Goal: Check status

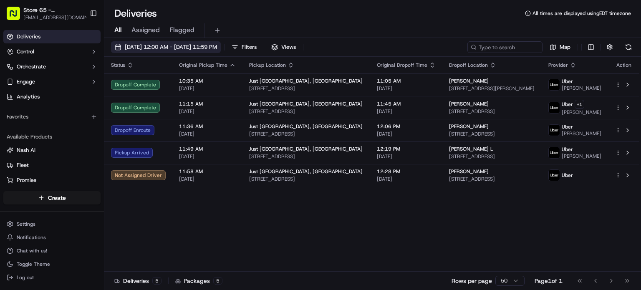
click at [192, 46] on span "[DATE] 12:00 AM - [DATE] 11:59 PM" at bounding box center [171, 47] width 92 height 8
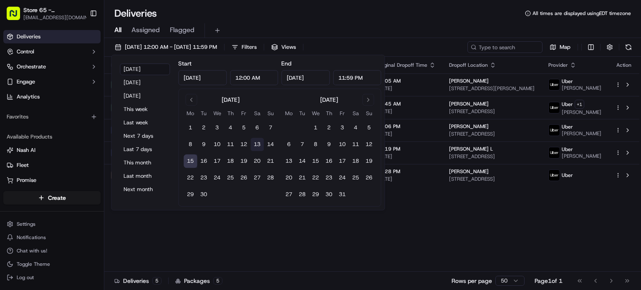
click at [255, 145] on button "13" at bounding box center [256, 144] width 13 height 13
type input "Sep 13, 2025"
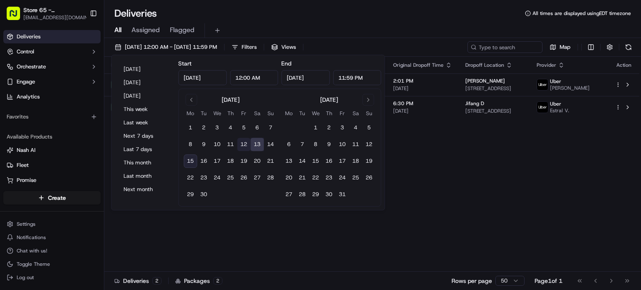
click at [242, 141] on button "12" at bounding box center [243, 144] width 13 height 13
type input "Sep 12, 2025"
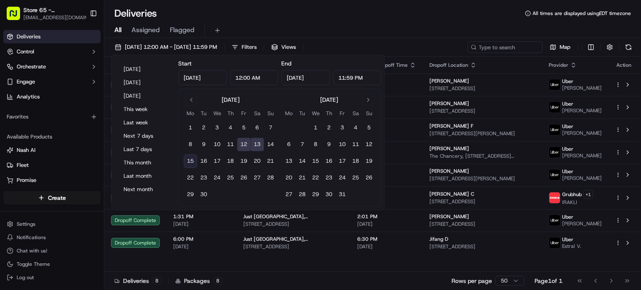
click at [242, 141] on button "12" at bounding box center [243, 144] width 13 height 13
type input "Sep 12, 2025"
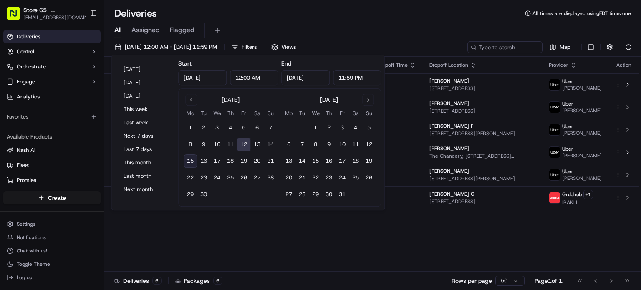
click at [242, 141] on button "12" at bounding box center [243, 144] width 13 height 13
click at [237, 236] on div "Status Original Pickup Time Pickup Location Original Dropoff Time Dropoff Locat…" at bounding box center [371, 164] width 535 height 215
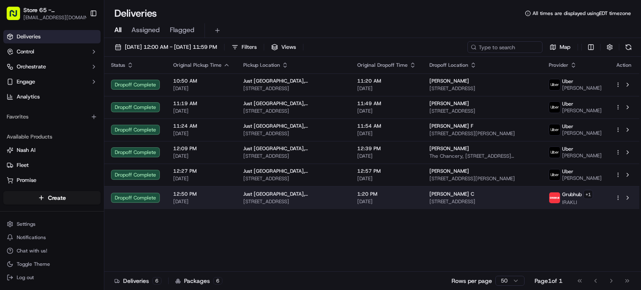
click at [225, 205] on span "[DATE]" at bounding box center [201, 201] width 57 height 7
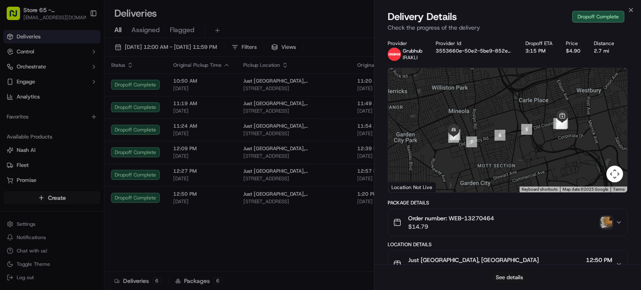
click at [499, 278] on button "See details" at bounding box center [509, 278] width 35 height 12
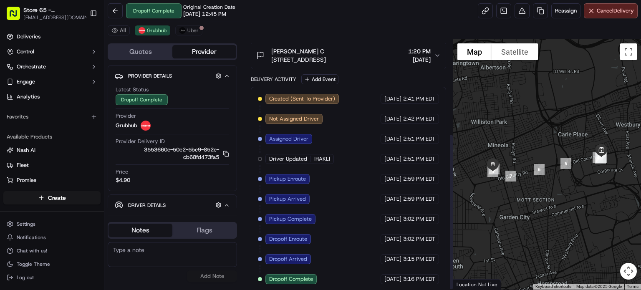
scroll to position [150, 0]
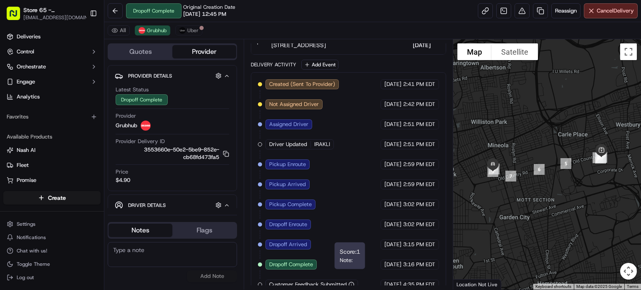
click at [351, 282] on icon "button" at bounding box center [351, 285] width 6 height 6
